Goal: Navigation & Orientation: Find specific page/section

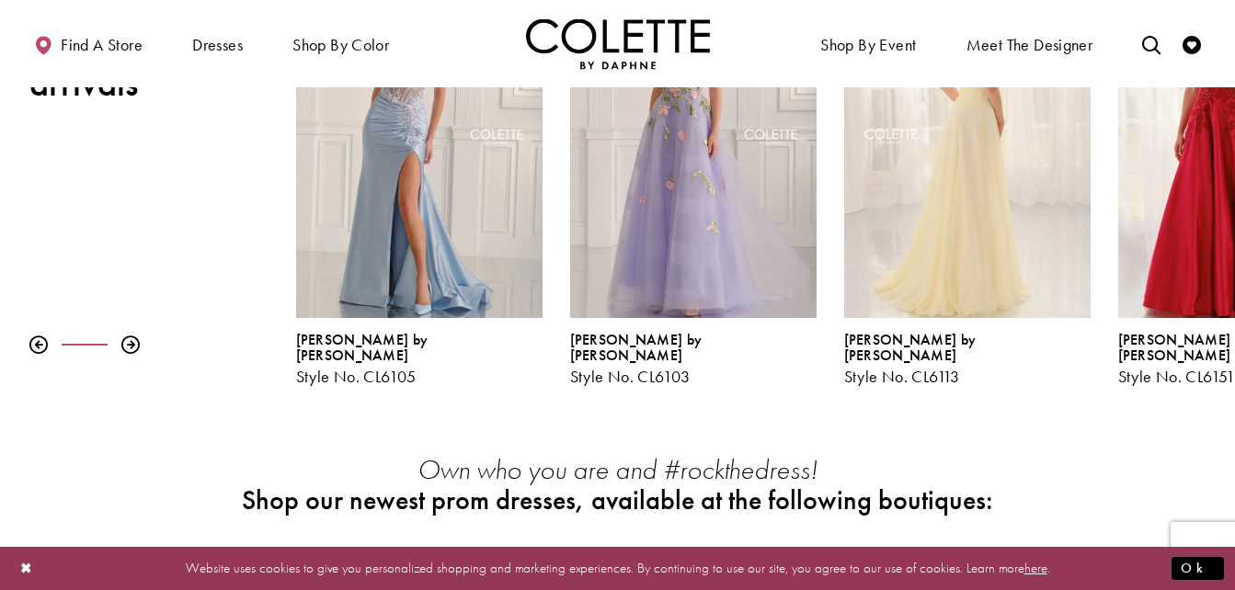
scroll to position [369, 0]
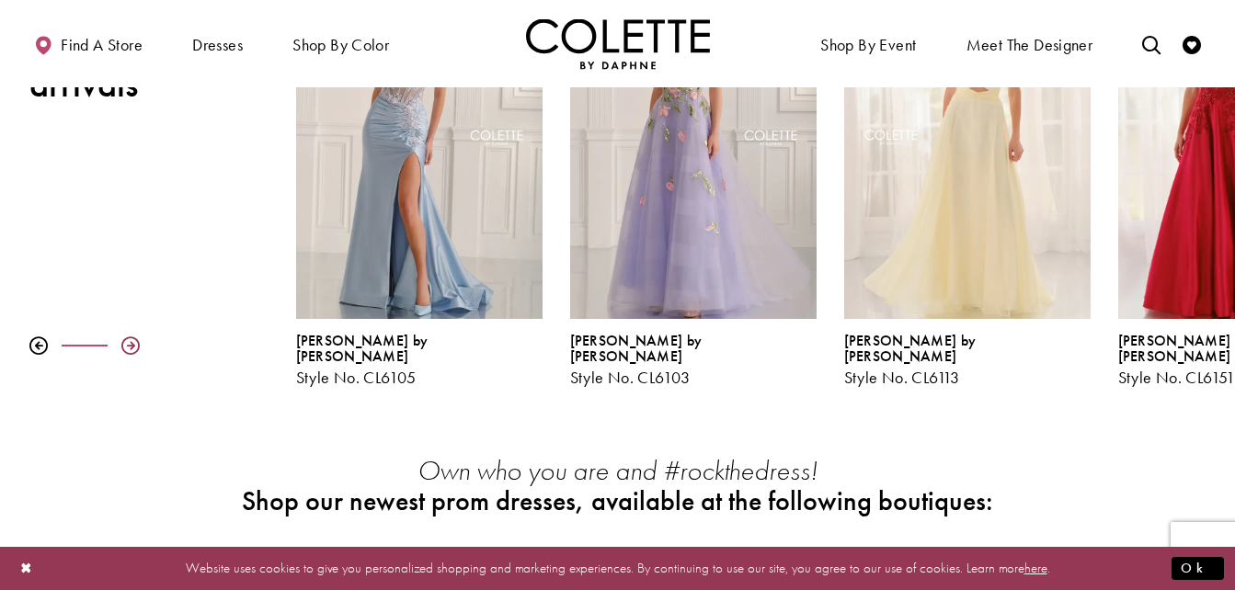
click at [123, 337] on div at bounding box center [130, 346] width 18 height 18
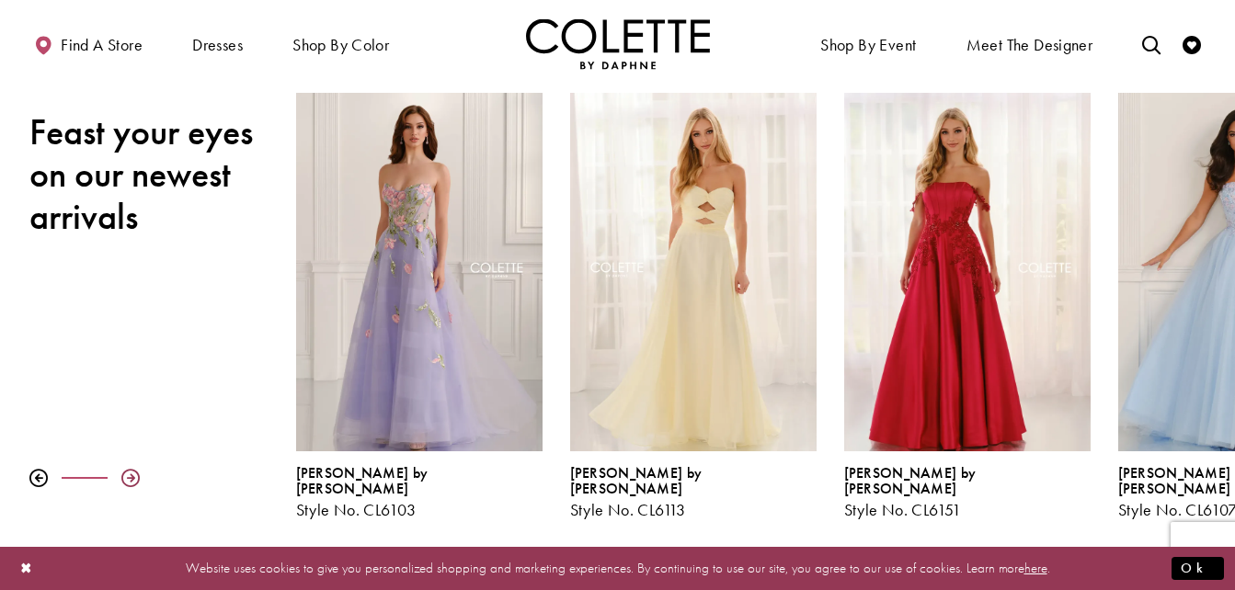
scroll to position [235, 0]
click at [127, 470] on div at bounding box center [130, 479] width 18 height 18
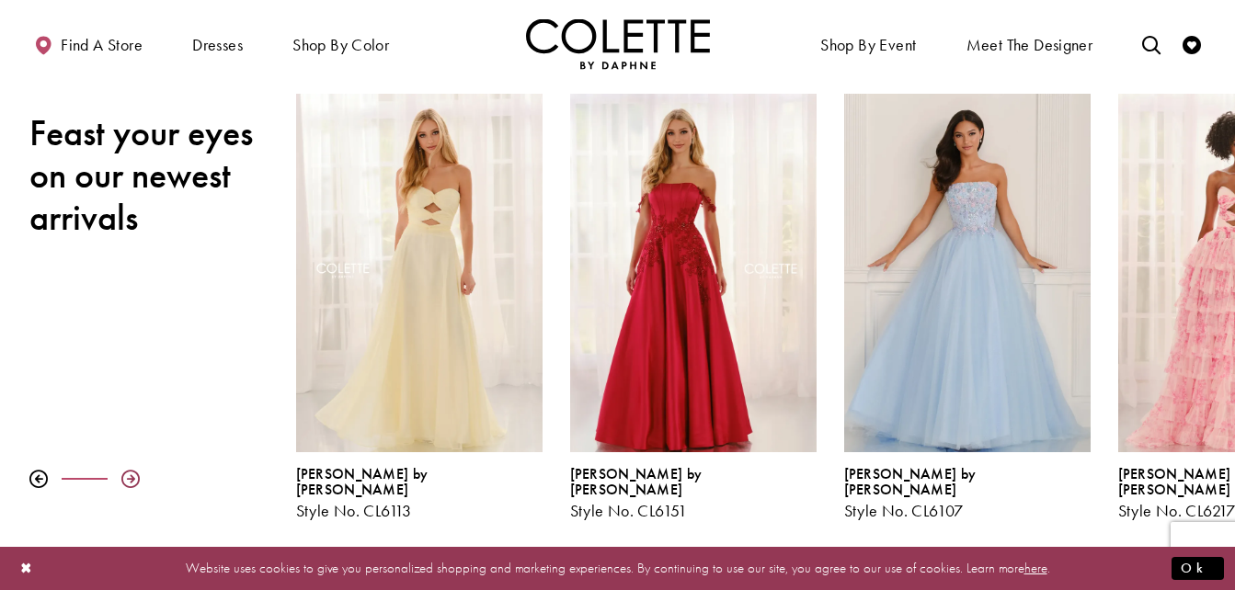
click at [127, 470] on div at bounding box center [130, 479] width 18 height 18
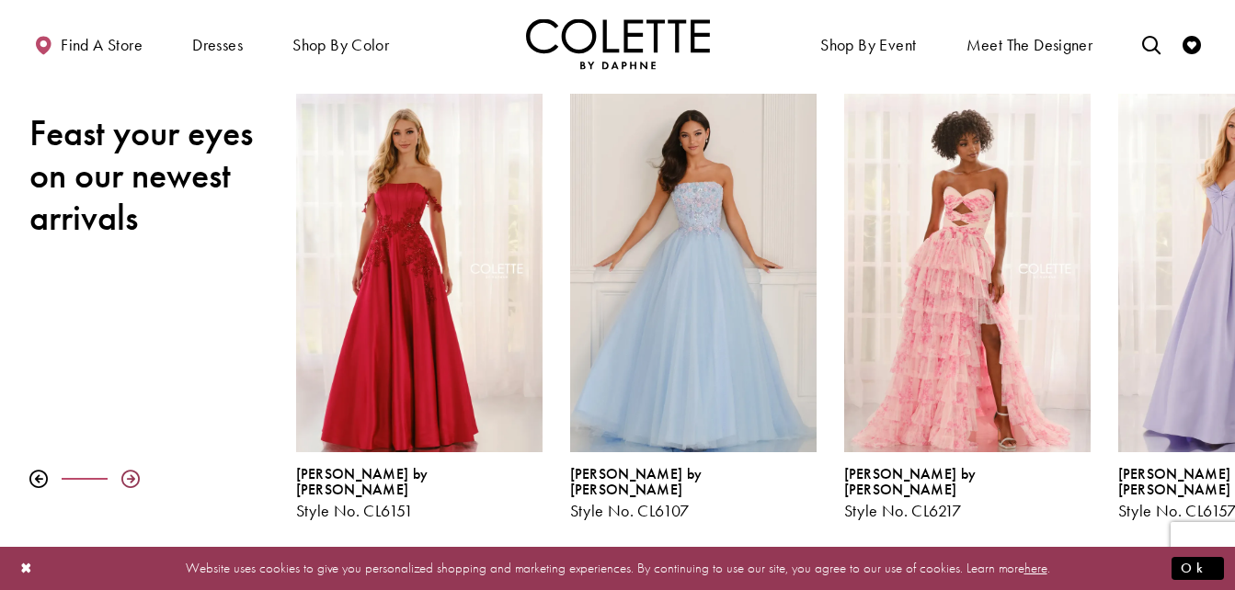
click at [127, 470] on div at bounding box center [130, 479] width 18 height 18
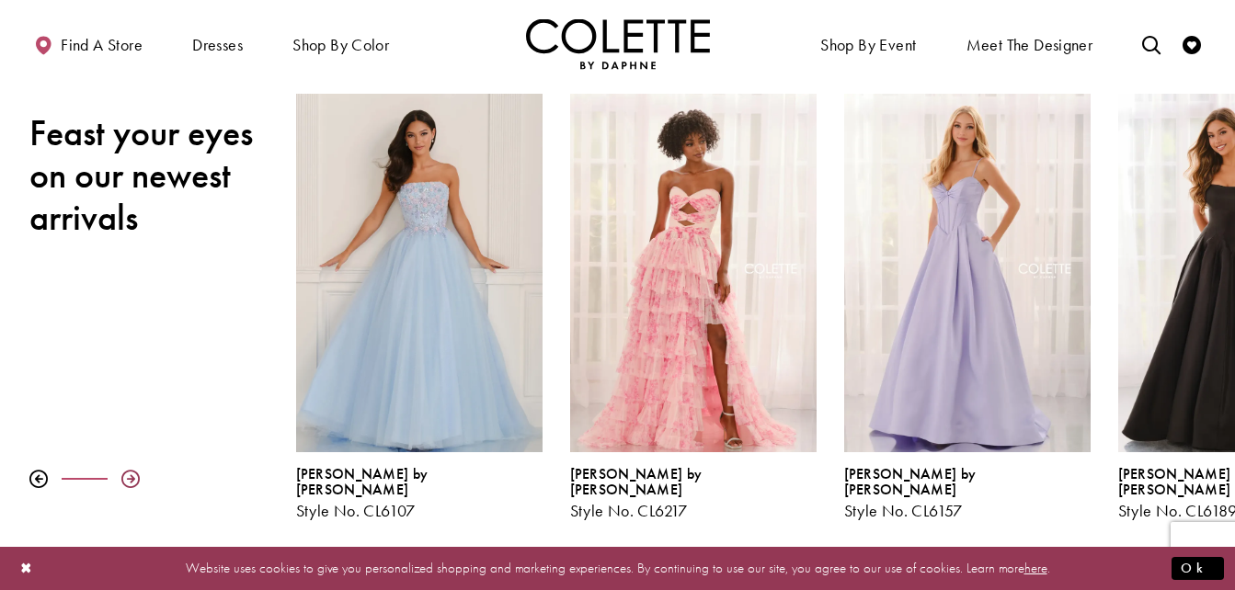
click at [127, 470] on div at bounding box center [130, 479] width 18 height 18
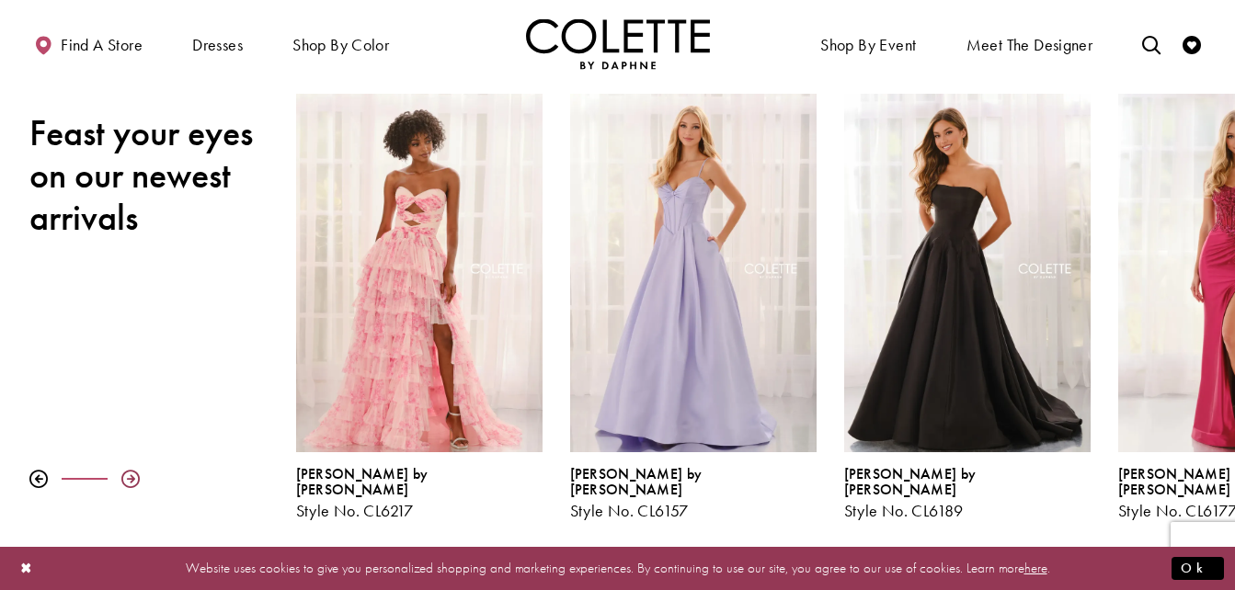
click at [127, 470] on div at bounding box center [130, 479] width 18 height 18
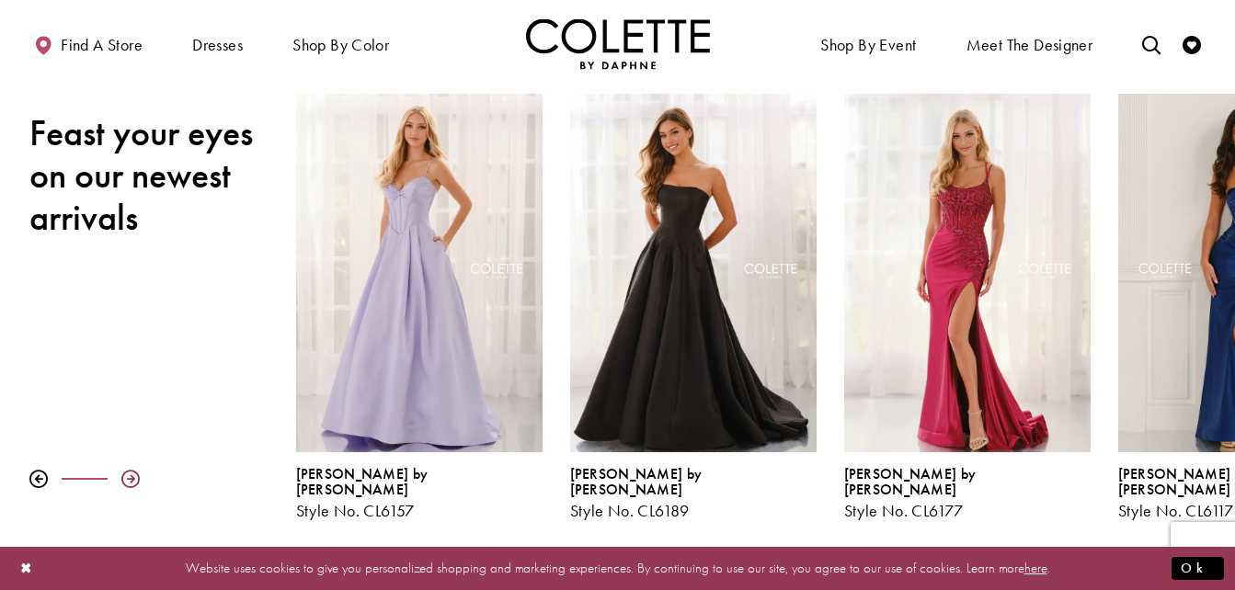
click at [127, 470] on div at bounding box center [130, 479] width 18 height 18
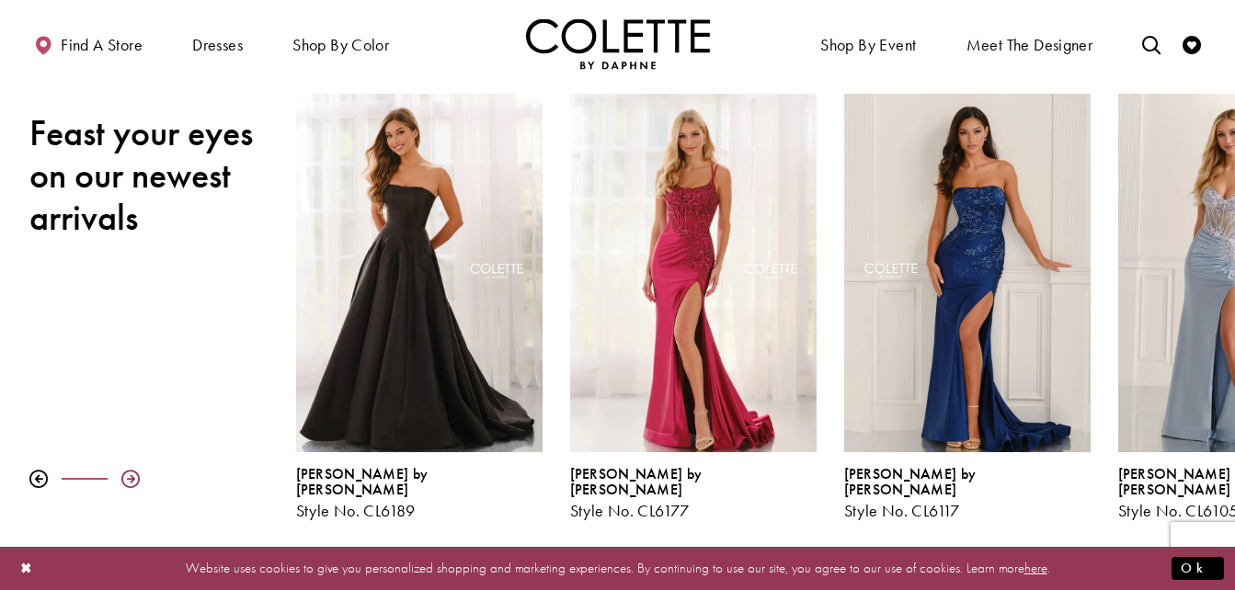
click at [127, 470] on div at bounding box center [130, 479] width 18 height 18
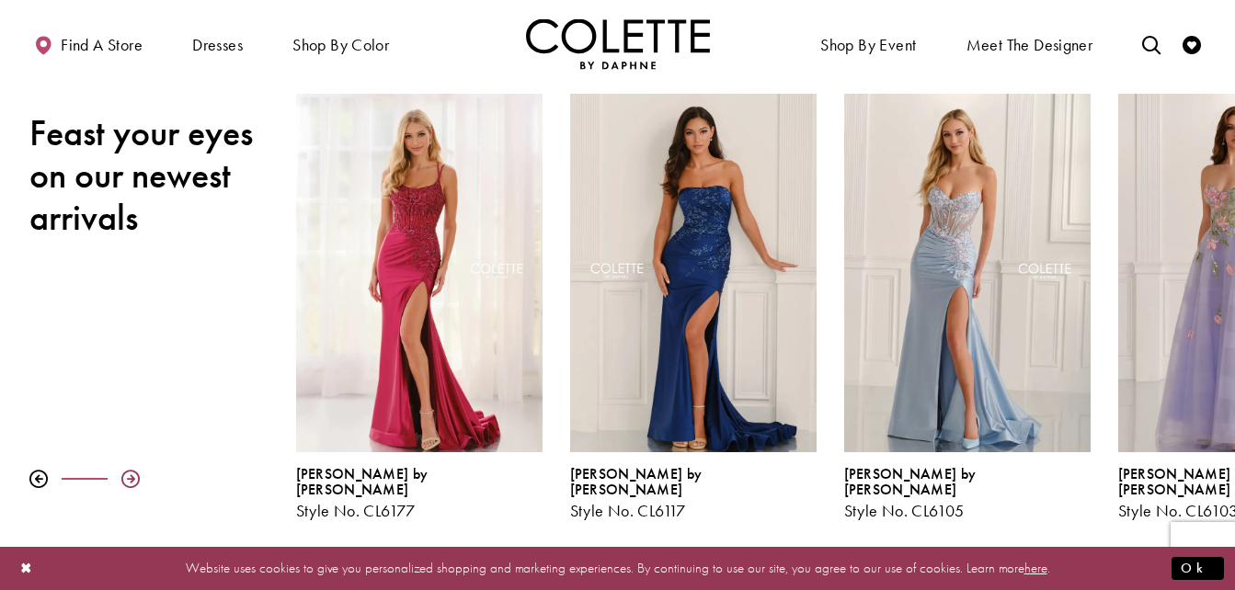
click at [127, 470] on div at bounding box center [130, 479] width 18 height 18
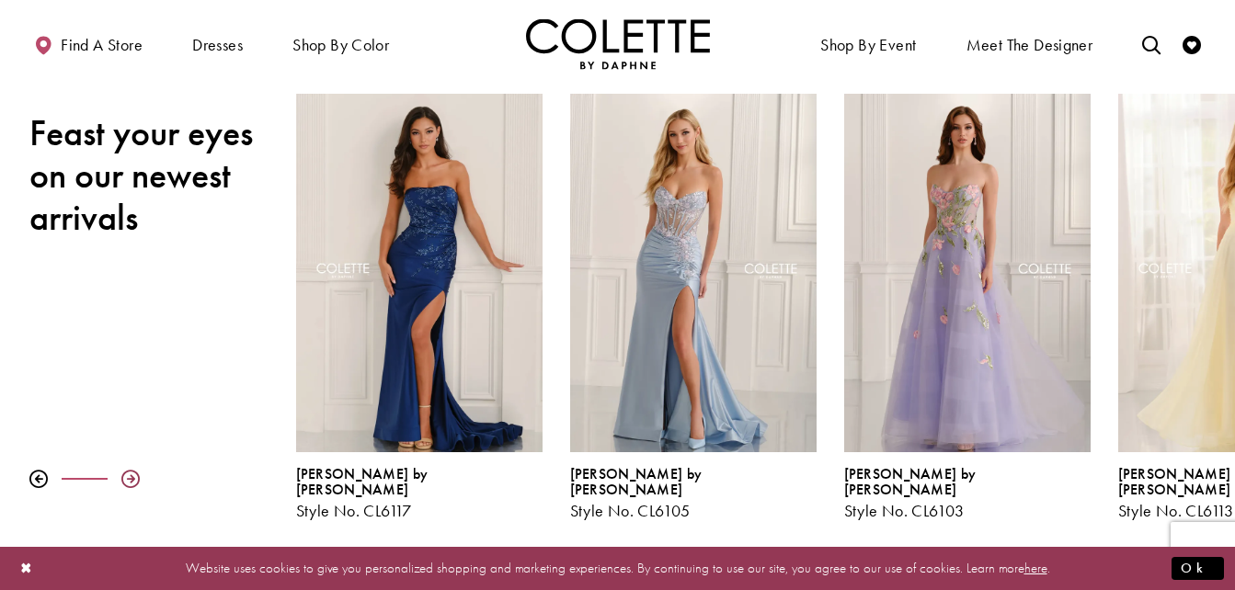
click at [127, 470] on div at bounding box center [130, 479] width 18 height 18
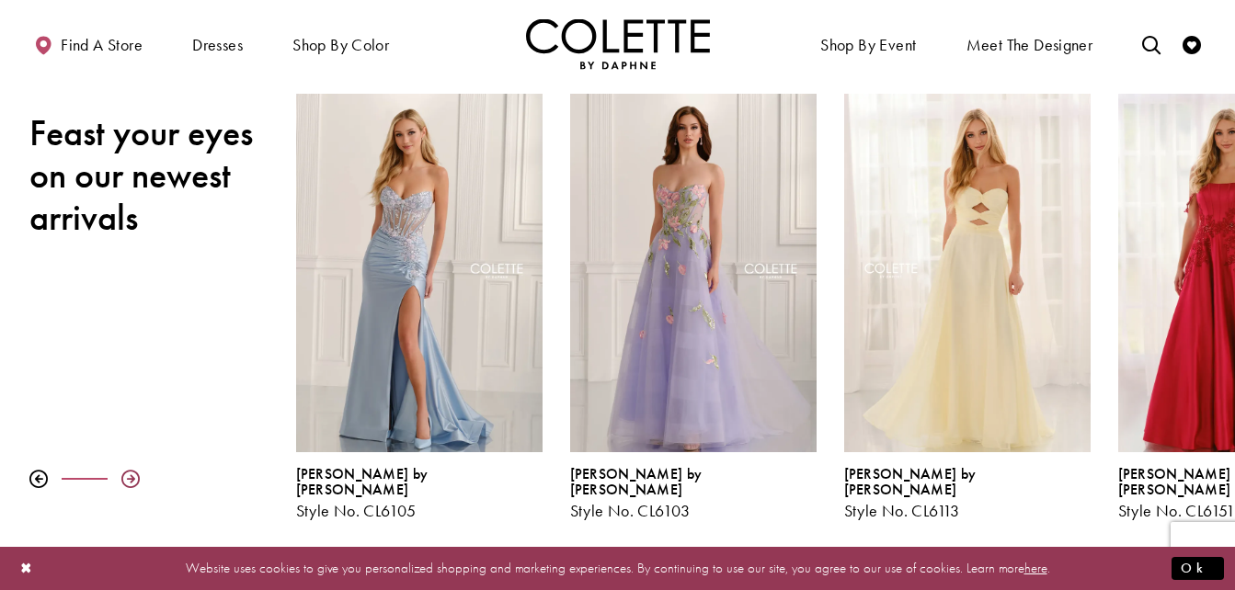
click at [127, 470] on div at bounding box center [130, 479] width 18 height 18
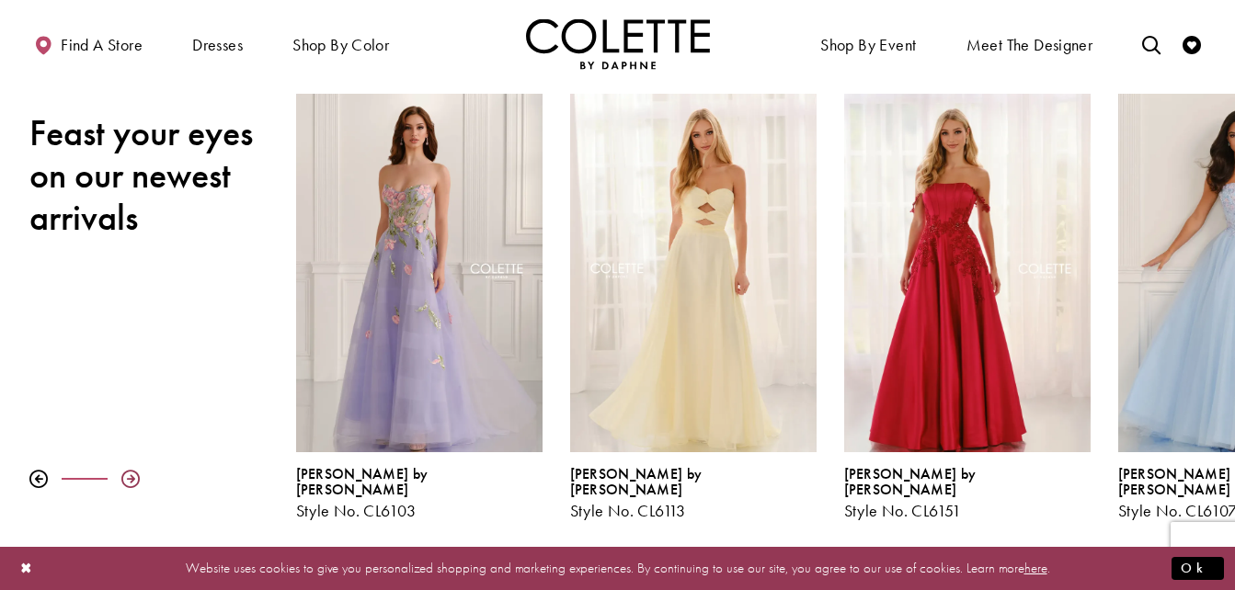
click at [127, 470] on div at bounding box center [130, 479] width 18 height 18
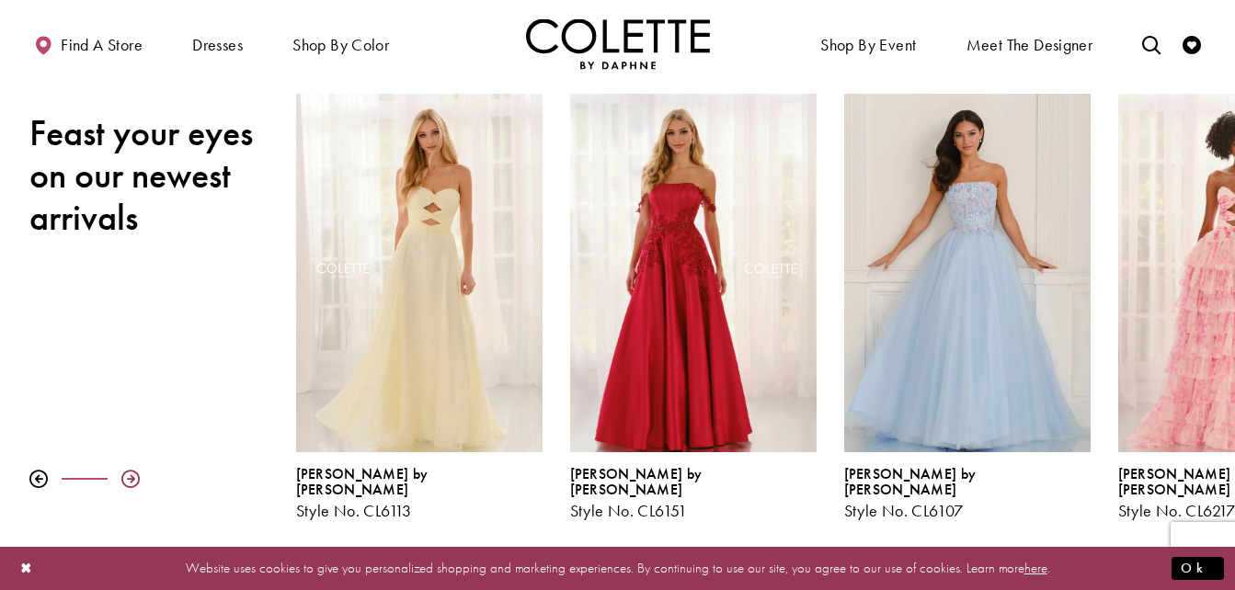
click at [127, 470] on div at bounding box center [130, 479] width 18 height 18
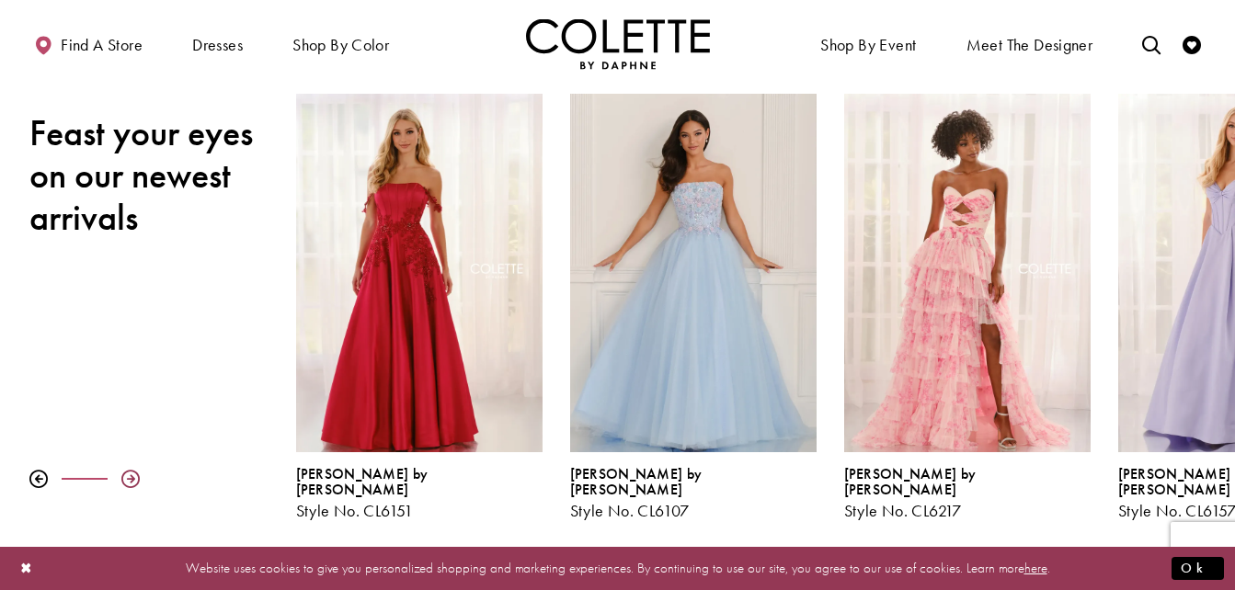
click at [127, 470] on div at bounding box center [130, 479] width 18 height 18
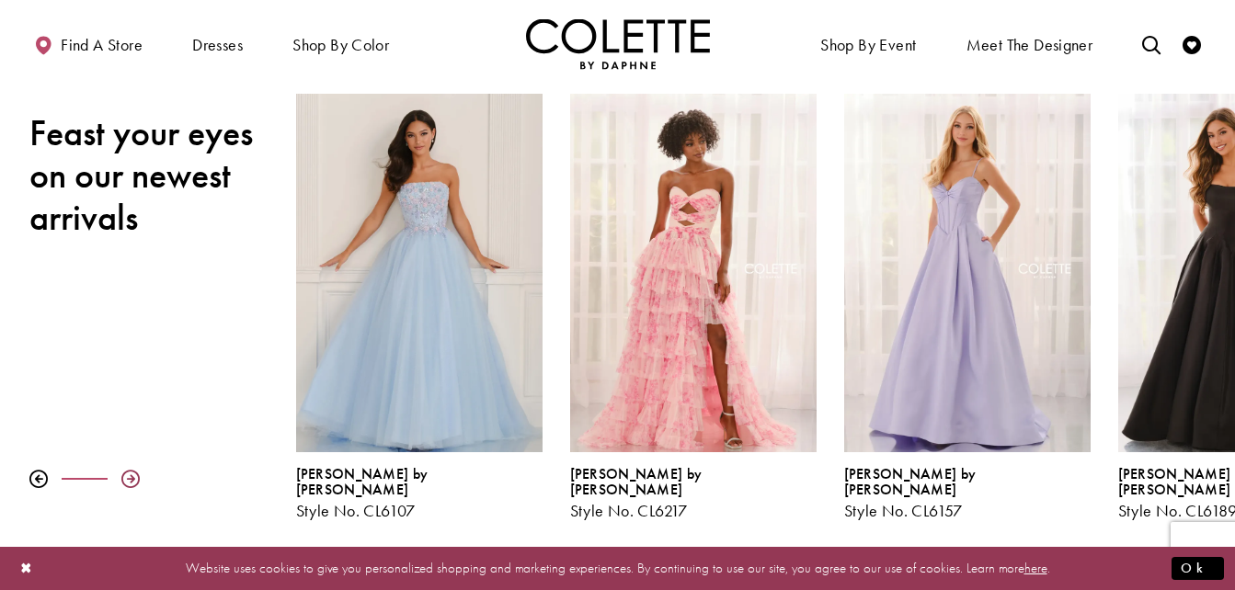
click at [127, 470] on div at bounding box center [130, 479] width 18 height 18
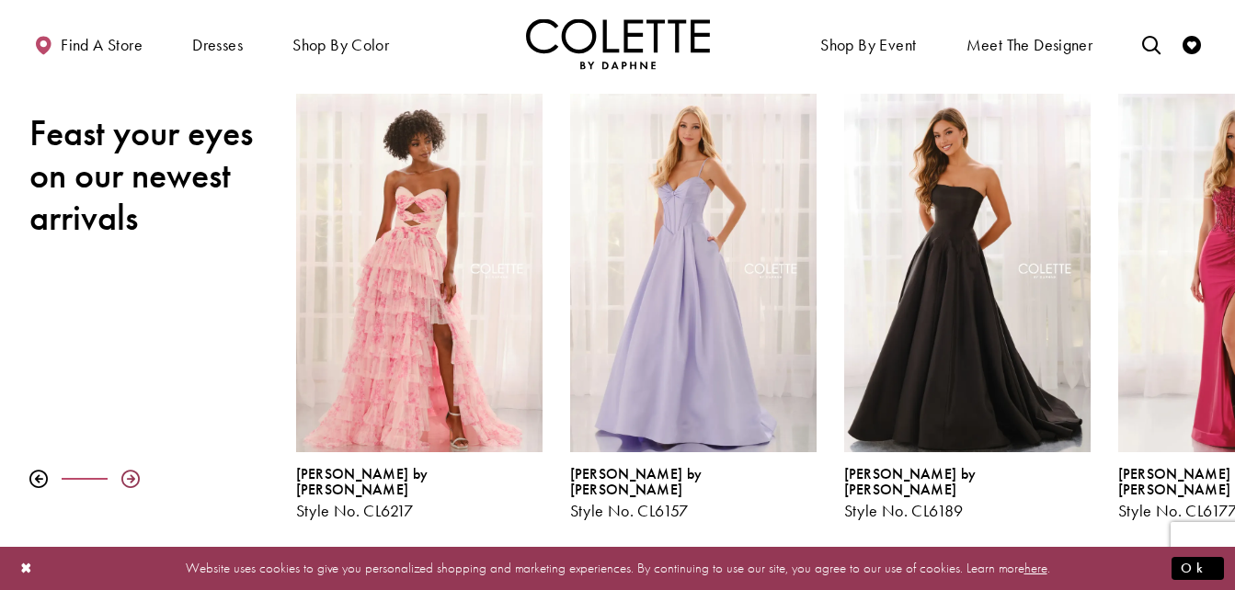
click at [127, 470] on div at bounding box center [130, 479] width 18 height 18
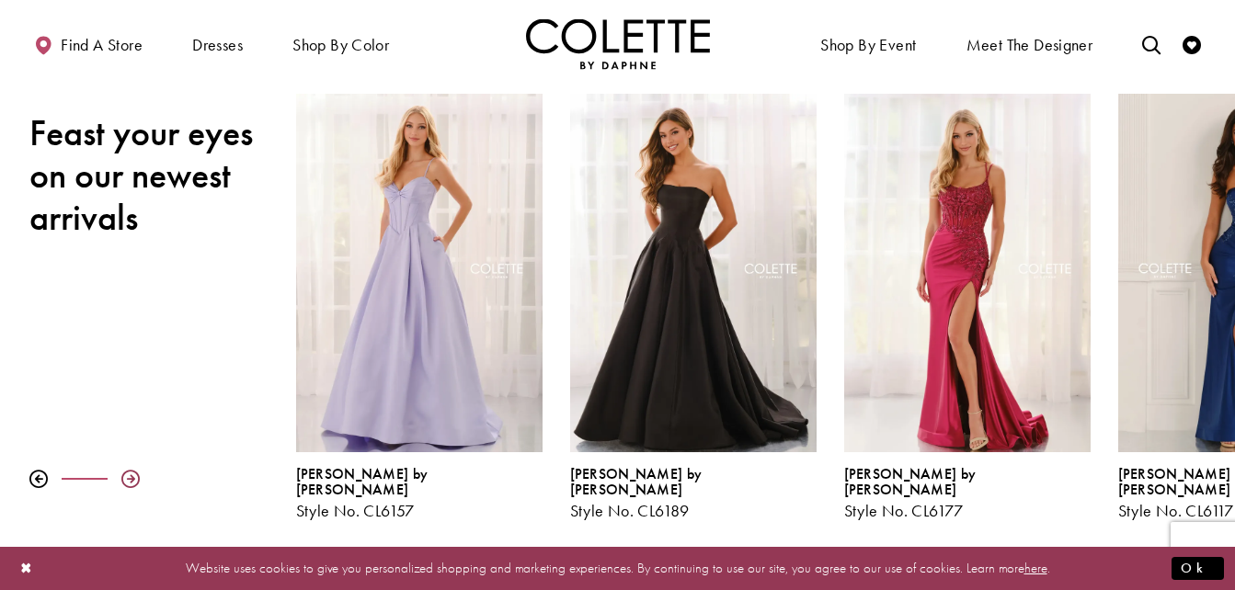
click at [127, 470] on div at bounding box center [130, 479] width 18 height 18
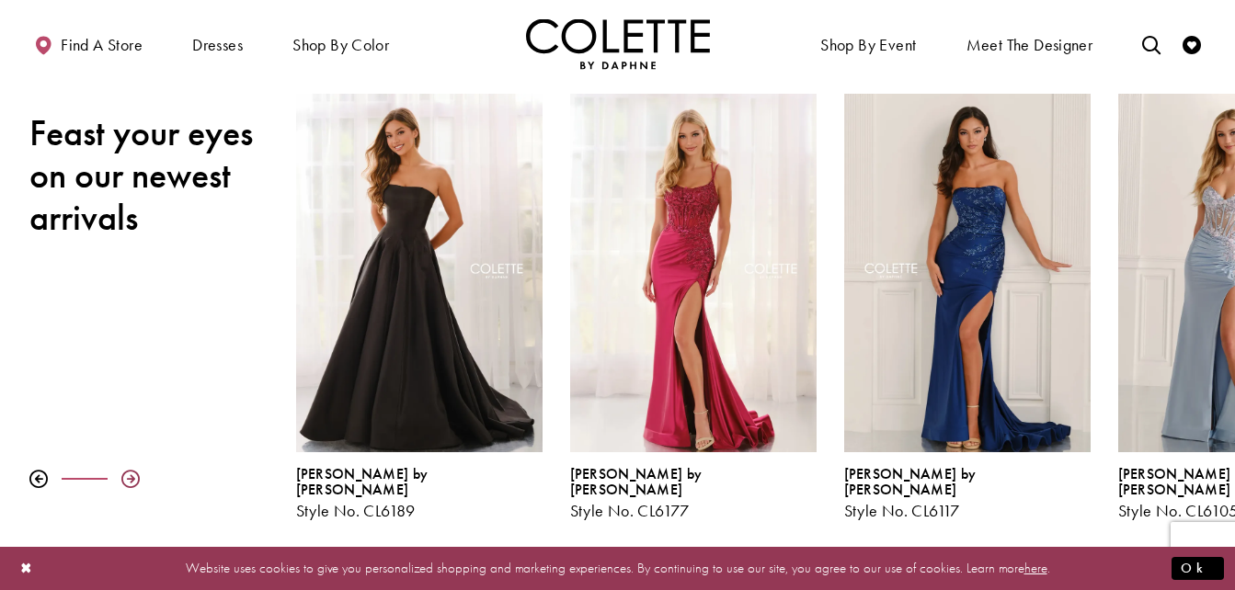
click at [127, 470] on div at bounding box center [130, 479] width 18 height 18
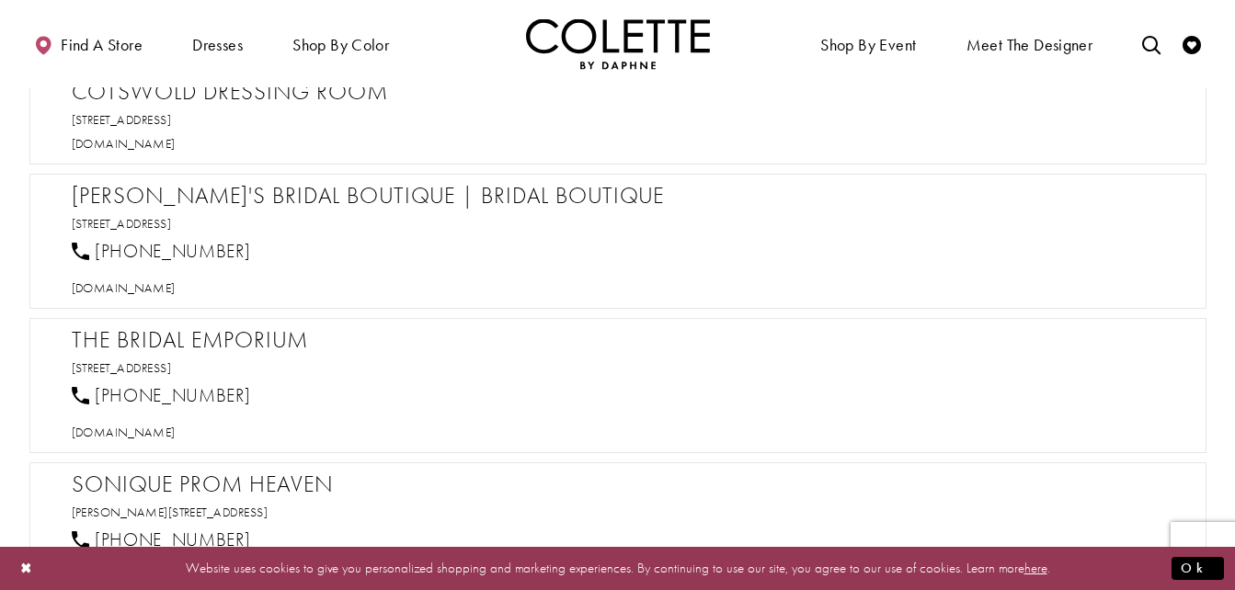
scroll to position [1264, 0]
